Goal: Task Accomplishment & Management: Manage account settings

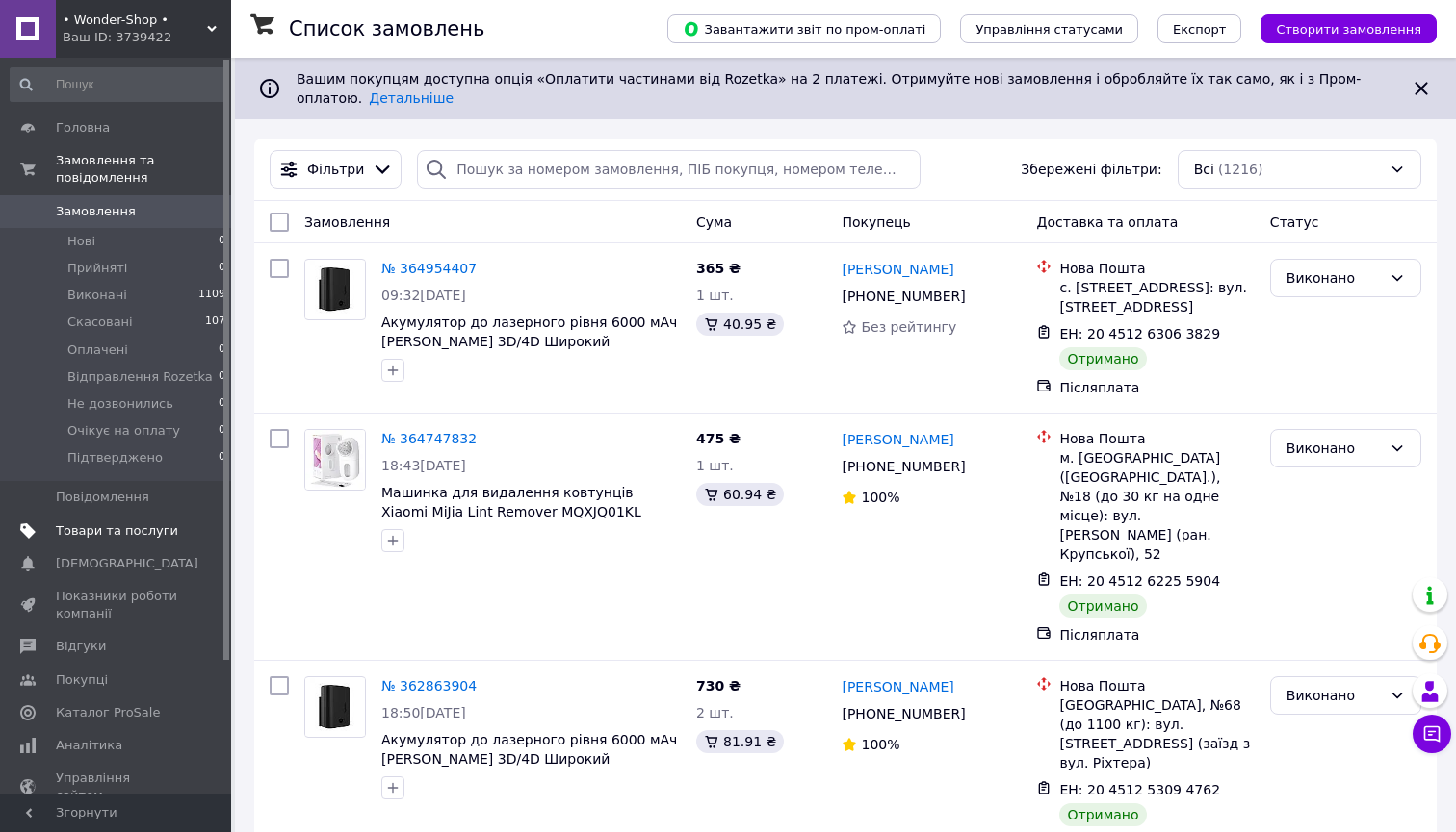
click at [102, 530] on span "Товари та послуги" at bounding box center [117, 532] width 123 height 18
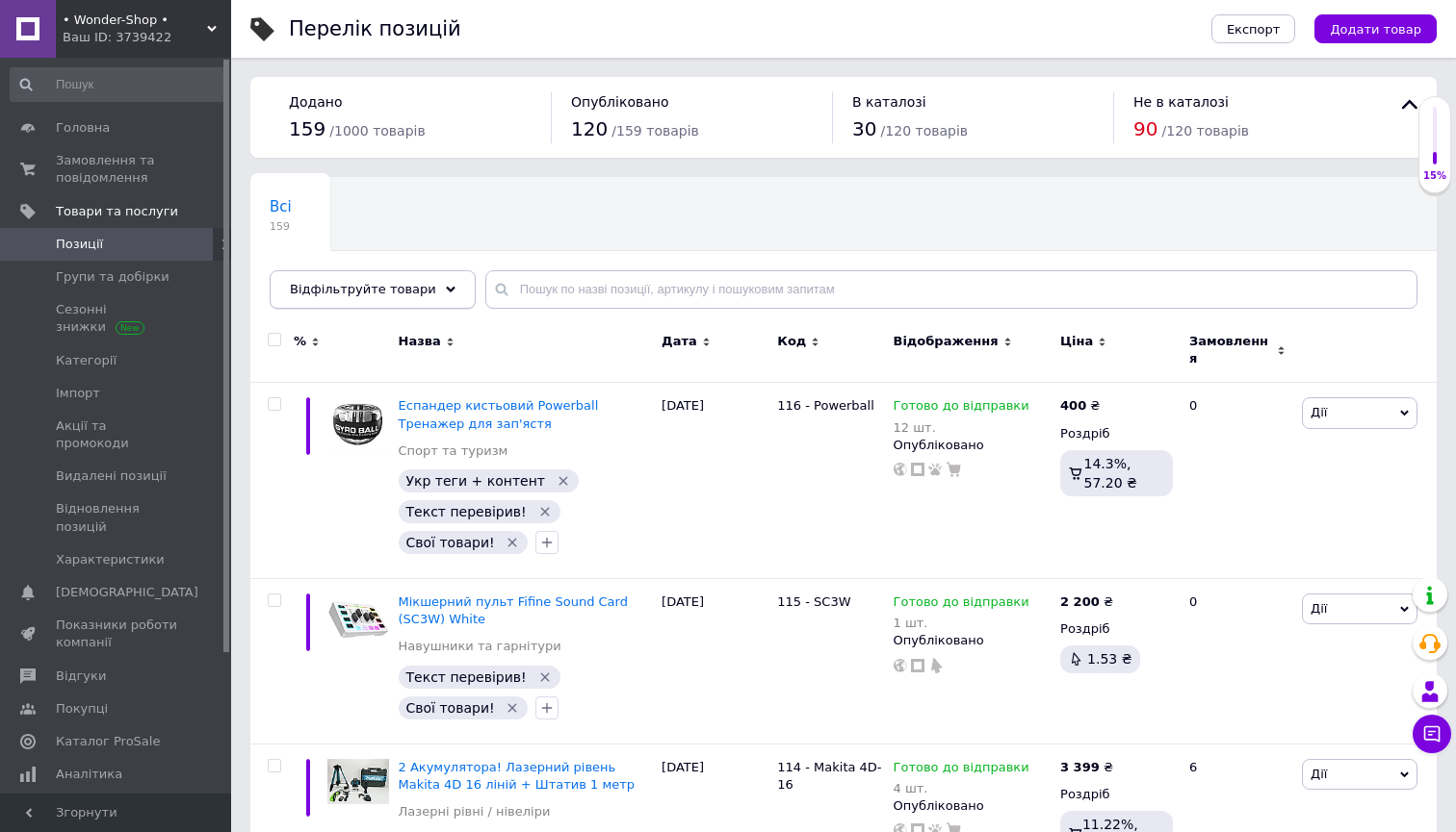
click at [398, 283] on span "Відфільтруйте товари" at bounding box center [363, 289] width 146 height 15
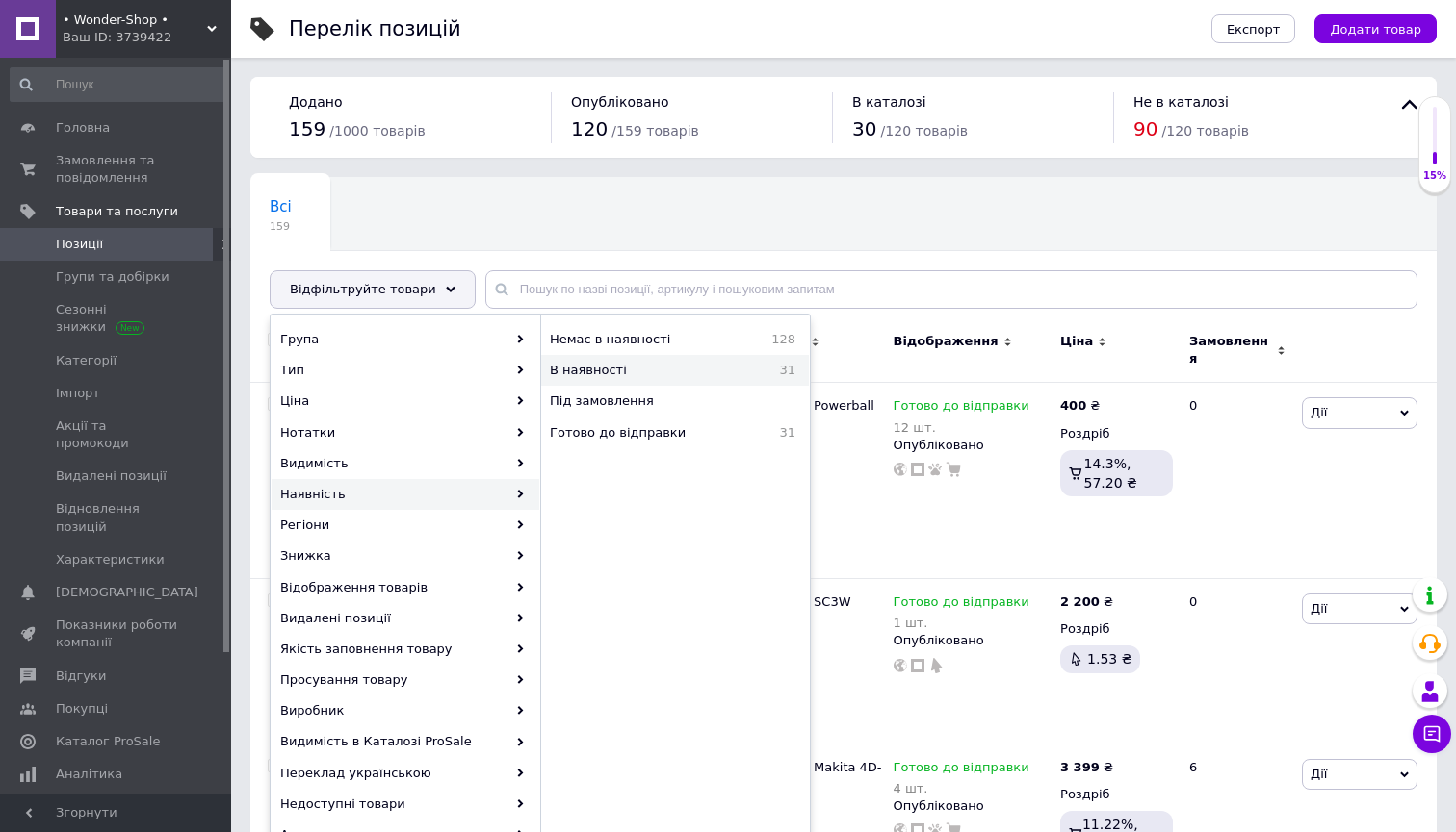
click at [640, 378] on span "В наявності" at bounding box center [642, 371] width 184 height 18
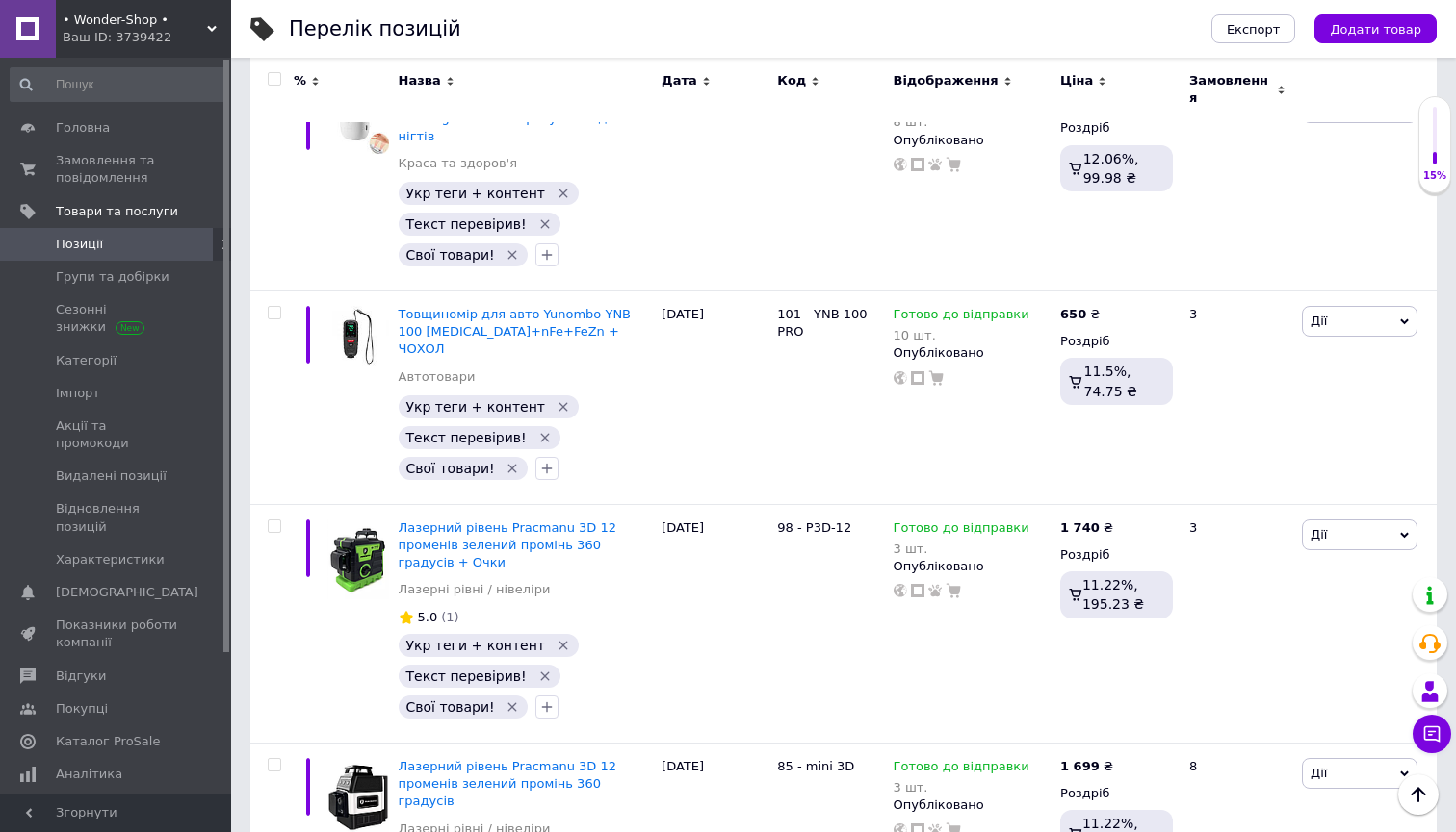
scroll to position [1539, 0]
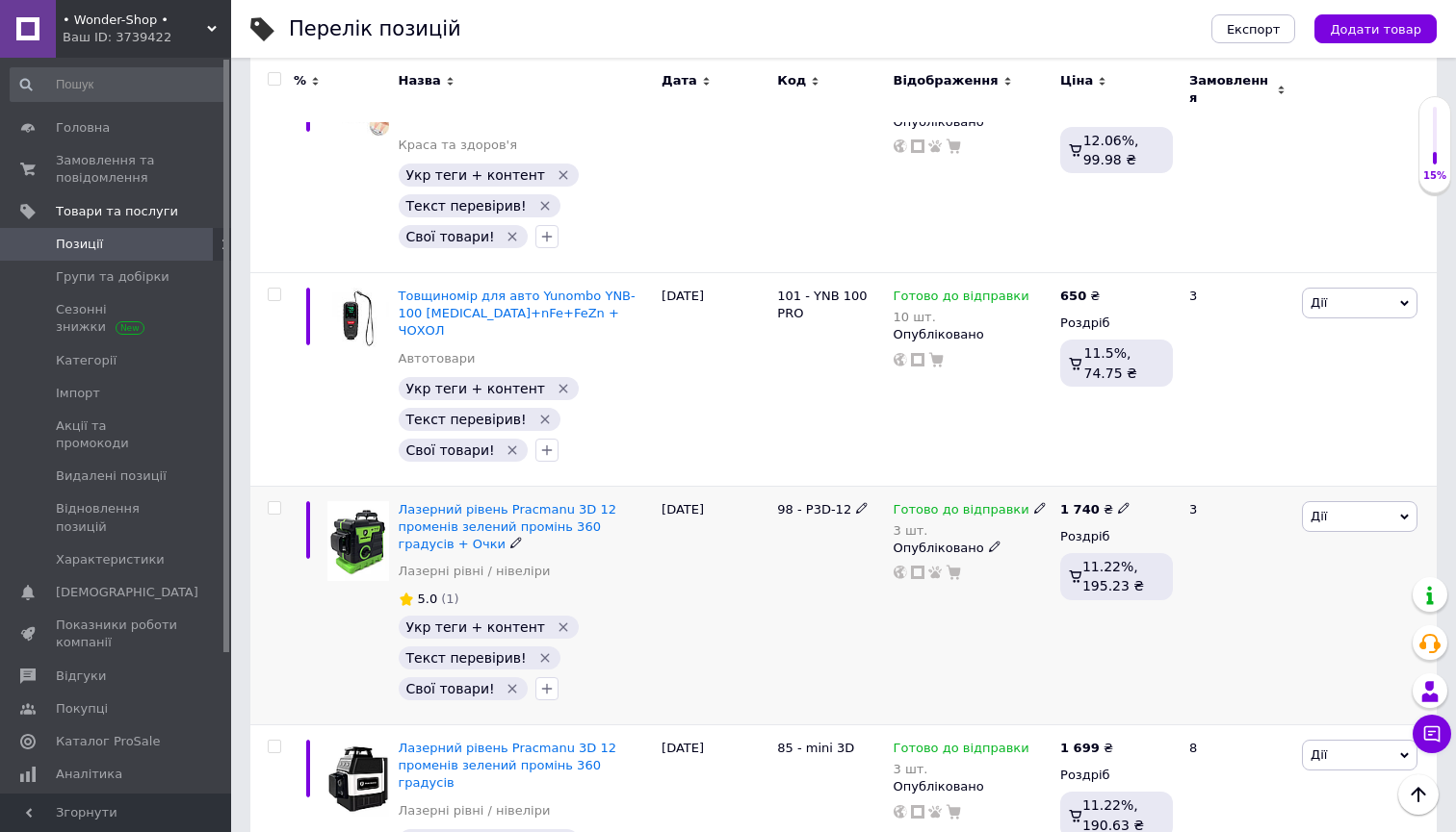
click at [1034, 503] on use at bounding box center [1039, 508] width 11 height 11
click at [1090, 566] on li "Немає в наявності" at bounding box center [1143, 579] width 183 height 27
click at [1090, 568] on input "3" at bounding box center [1124, 587] width 146 height 39
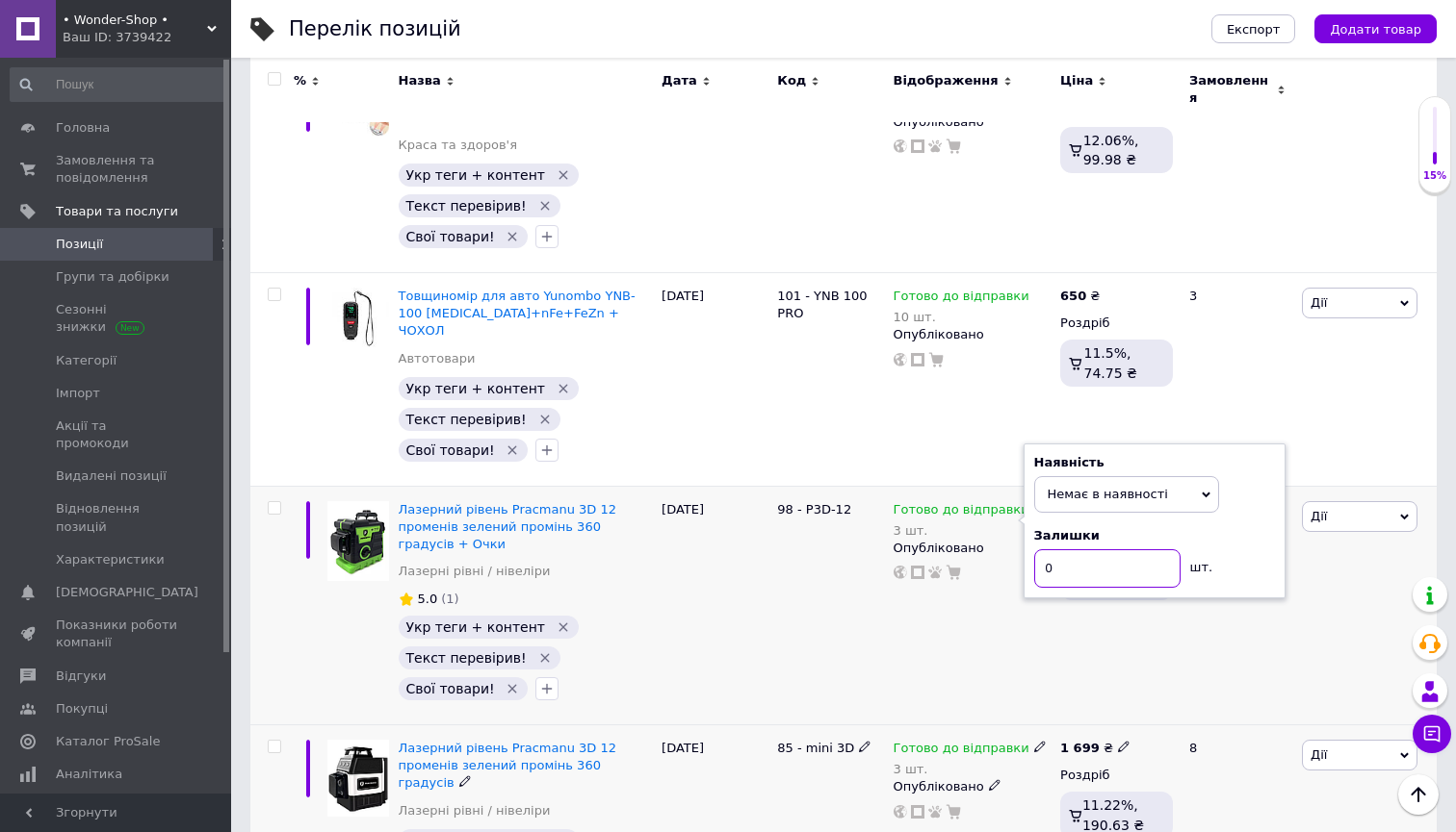
type input "0"
click at [1034, 740] on span at bounding box center [1040, 747] width 12 height 14
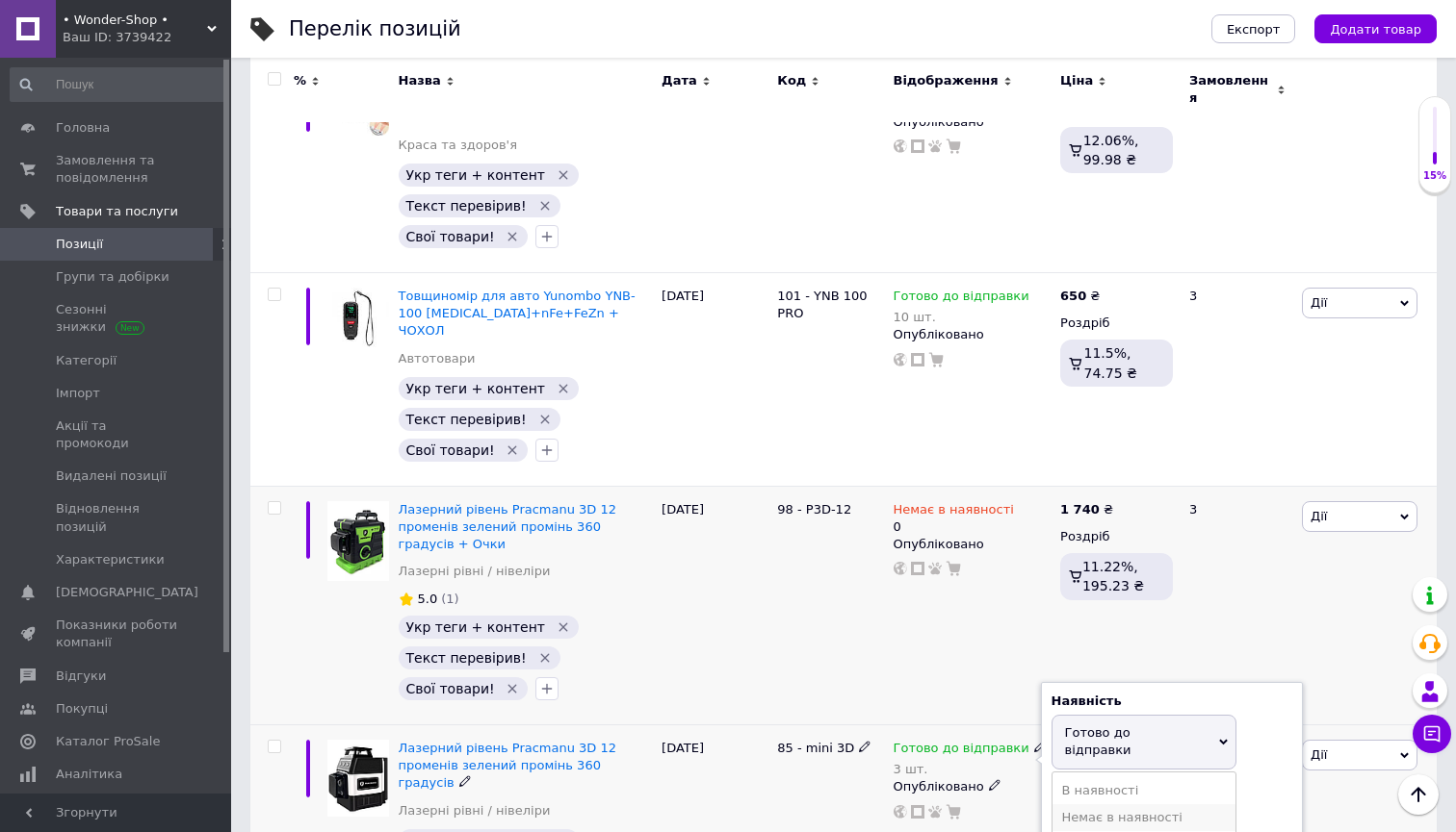
click at [1078, 804] on li "Немає в наявності" at bounding box center [1143, 817] width 183 height 27
click at [1078, 790] on input "3" at bounding box center [1124, 808] width 146 height 39
type input "0"
click at [903, 602] on div "Немає в наявності 0 Опубліковано" at bounding box center [972, 606] width 167 height 239
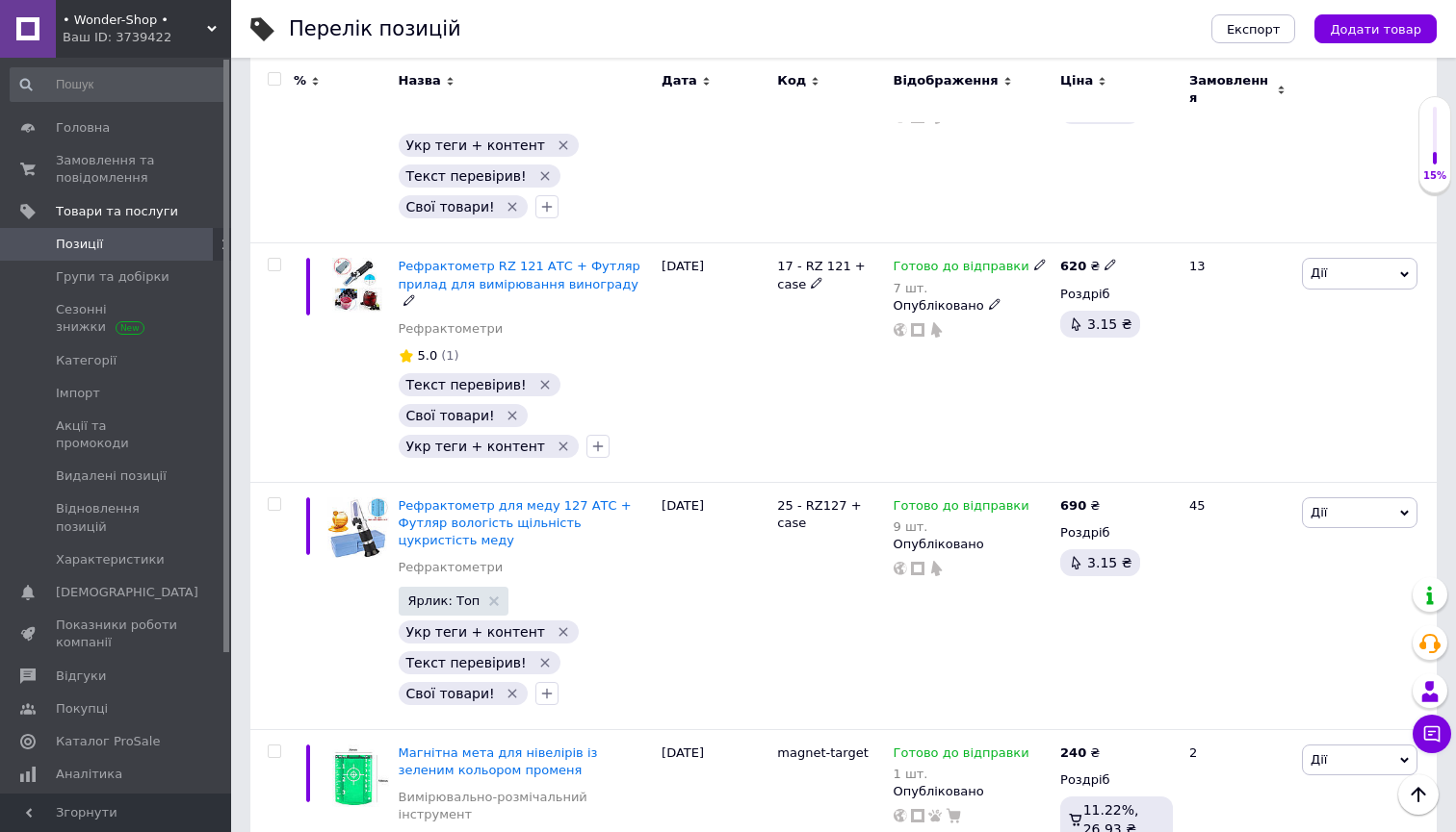
scroll to position [3830, 0]
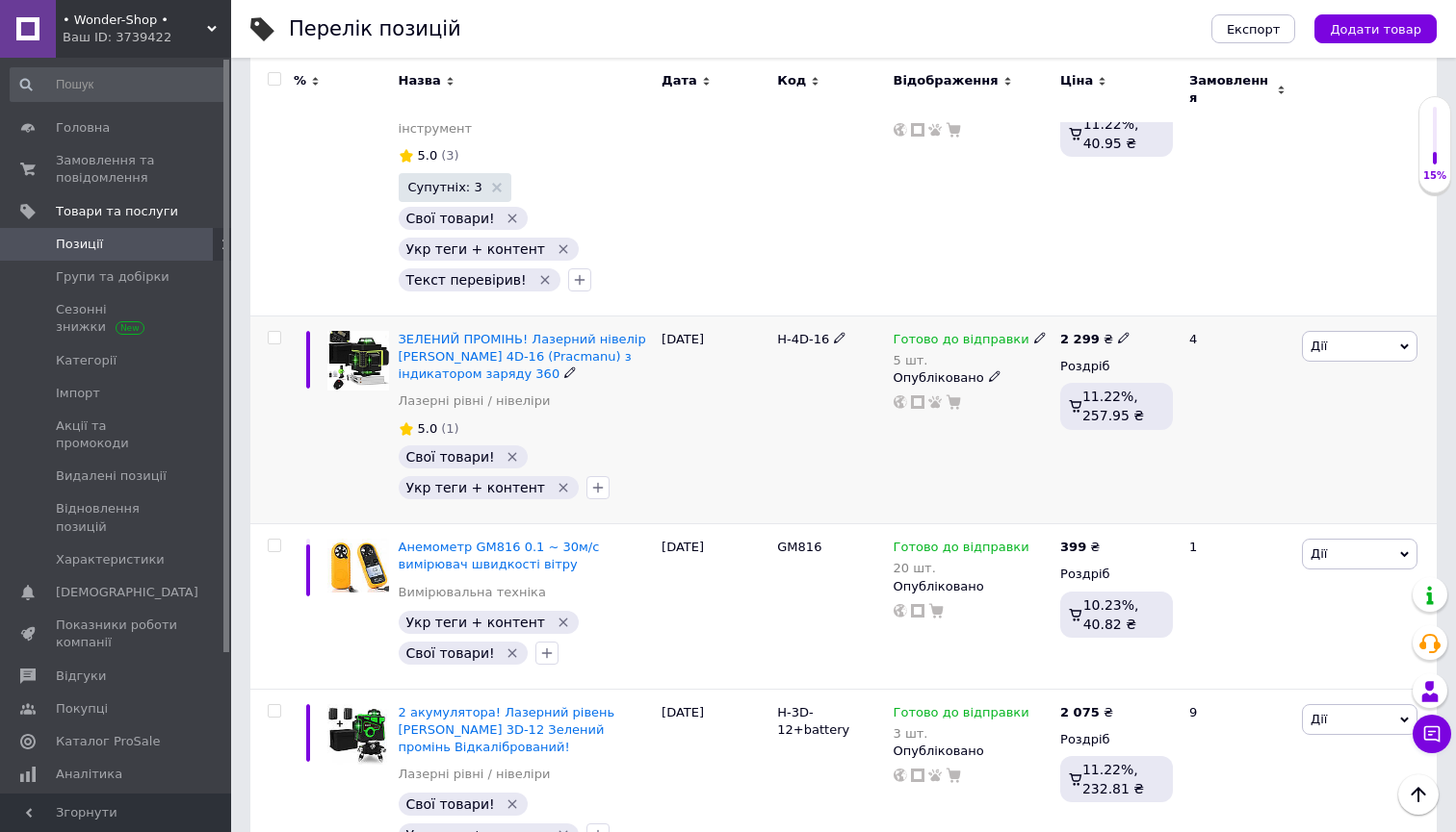
scroll to position [1346, 0]
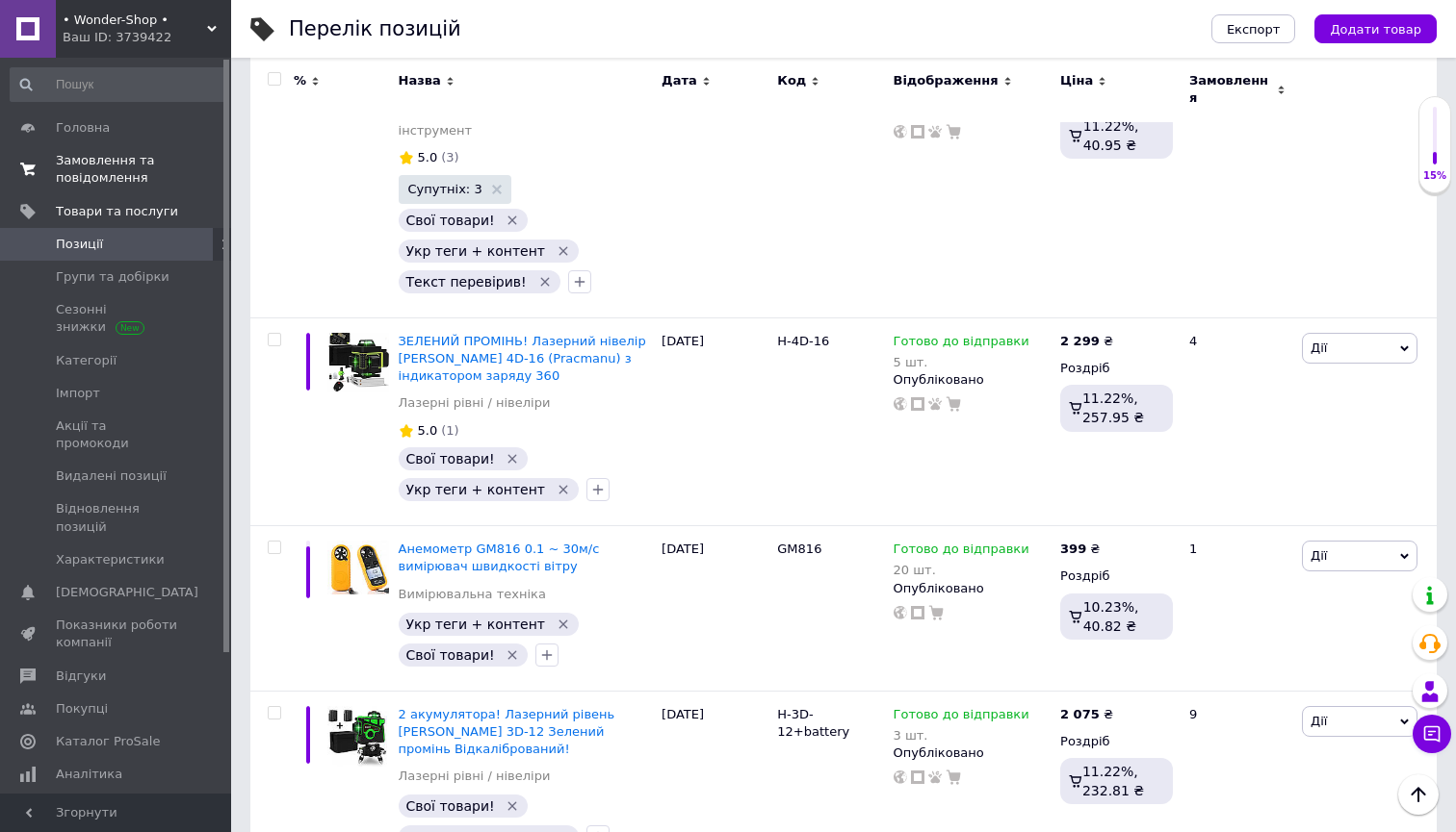
click at [82, 164] on span "Замовлення та повідомлення" at bounding box center [117, 169] width 123 height 35
